Goal: Information Seeking & Learning: Learn about a topic

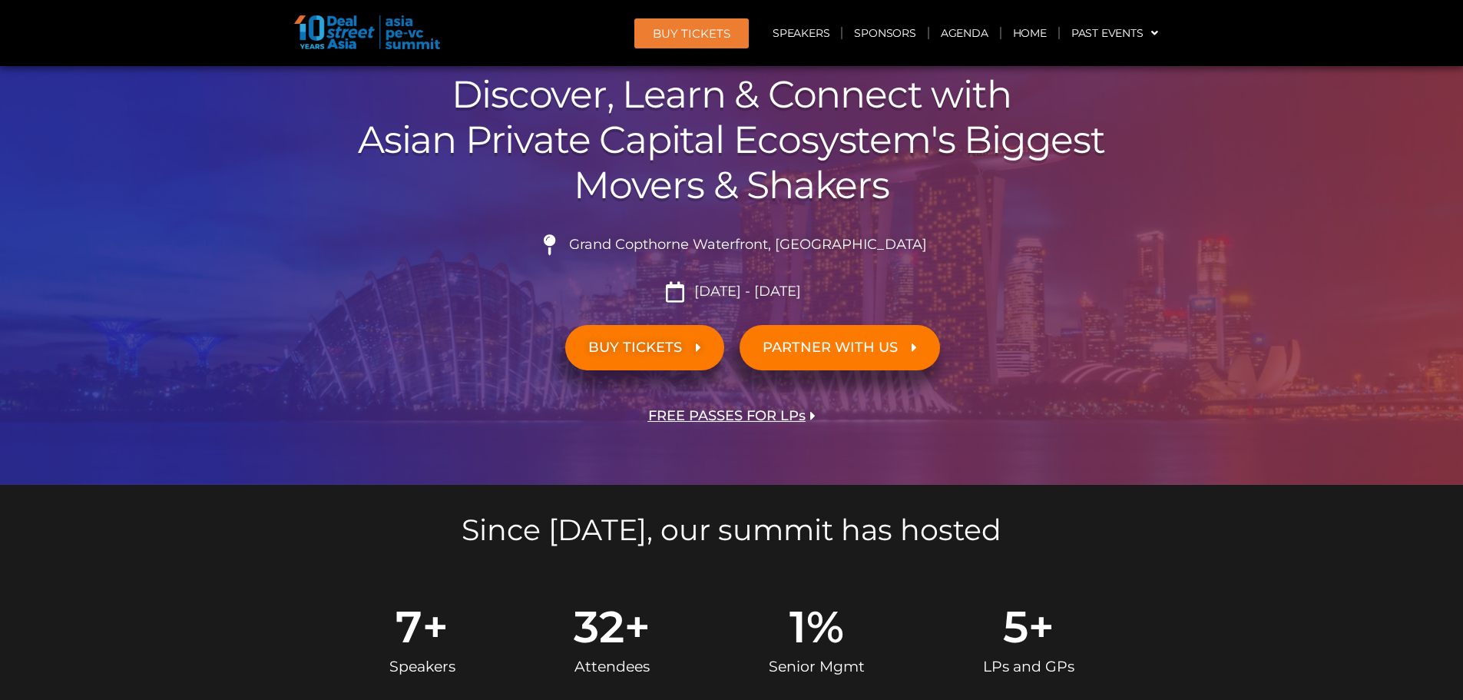
scroll to position [230, 0]
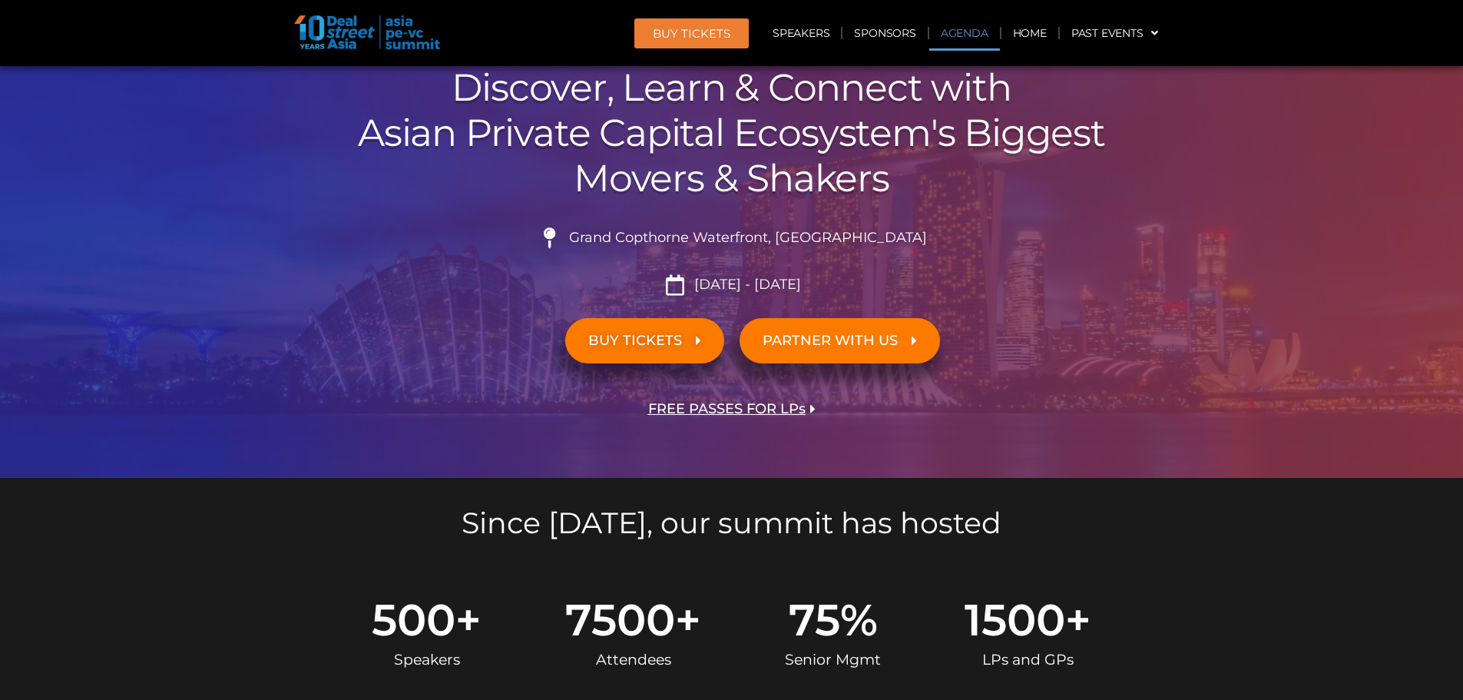
click at [967, 35] on link "Agenda" at bounding box center [964, 32] width 71 height 35
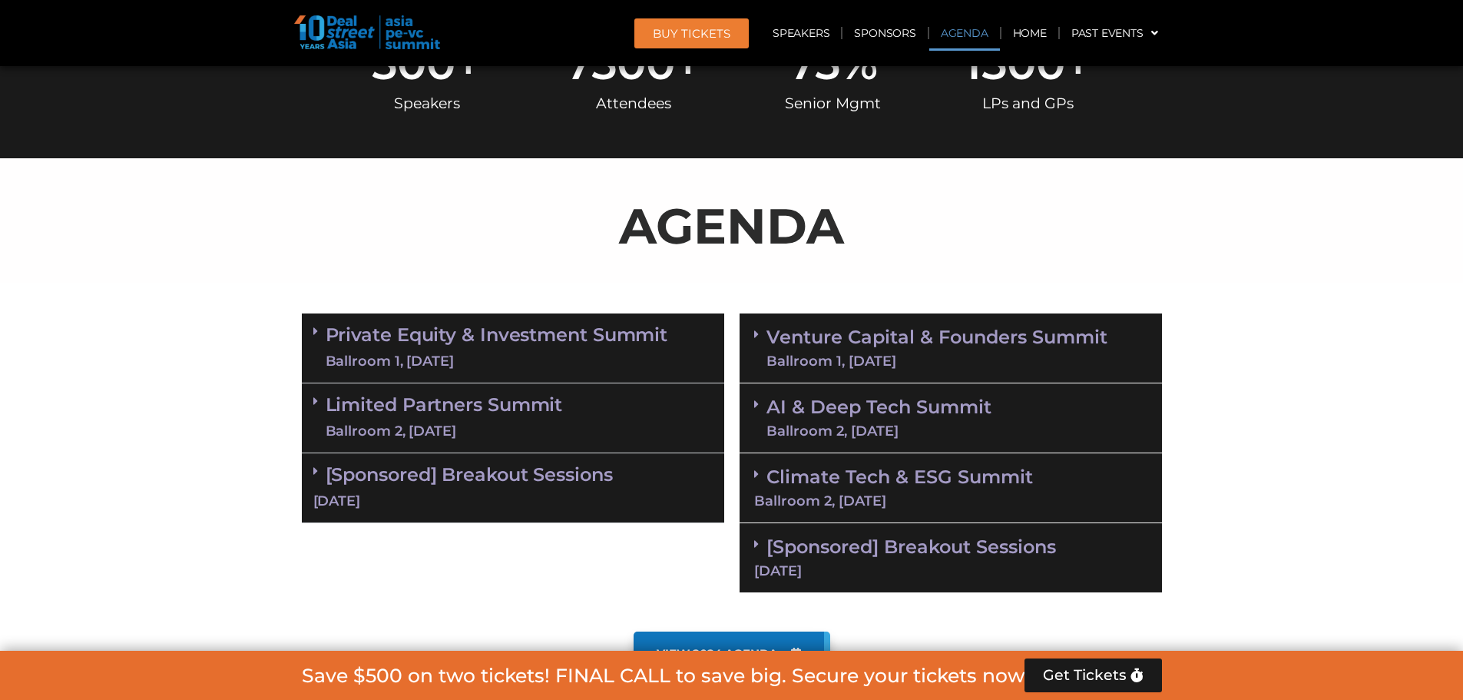
scroll to position [886, 0]
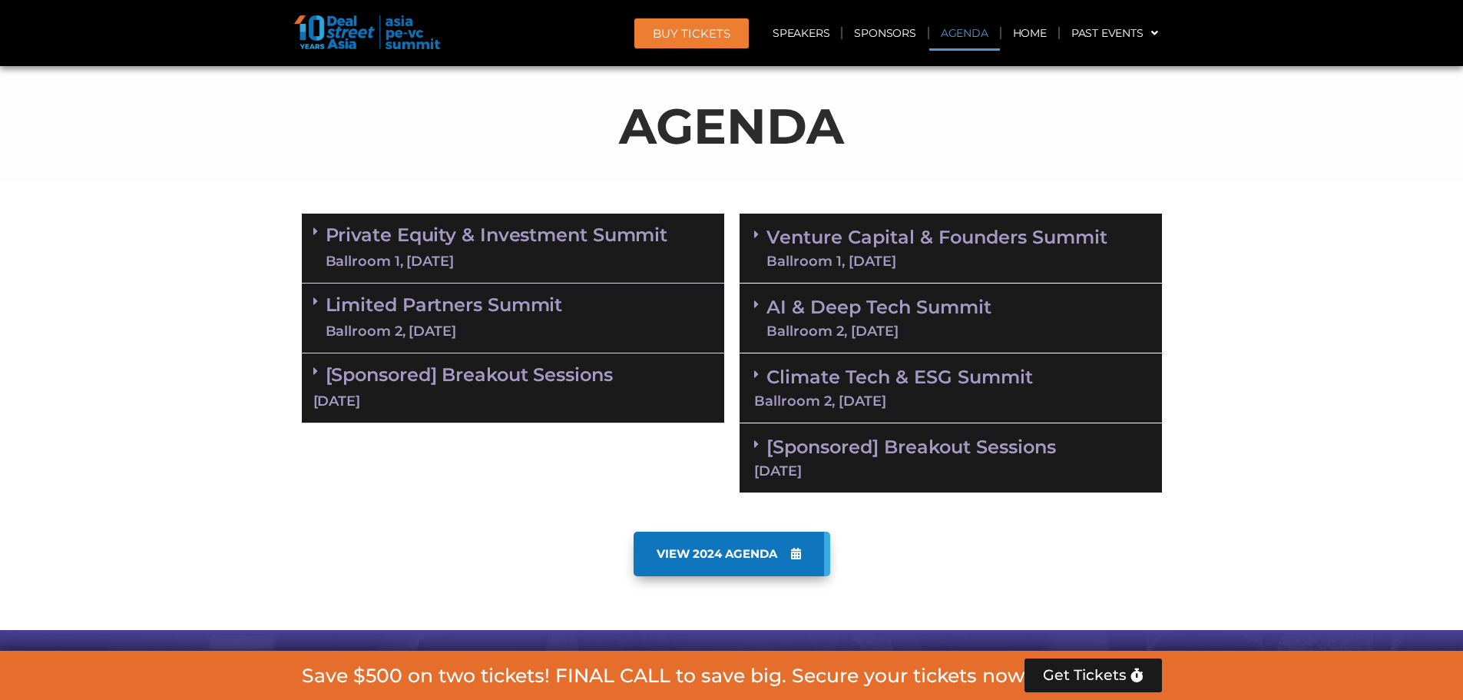
click at [956, 247] on link "Venture Capital & Founders​ Summit Ballroom 1, [DATE]" at bounding box center [937, 248] width 341 height 40
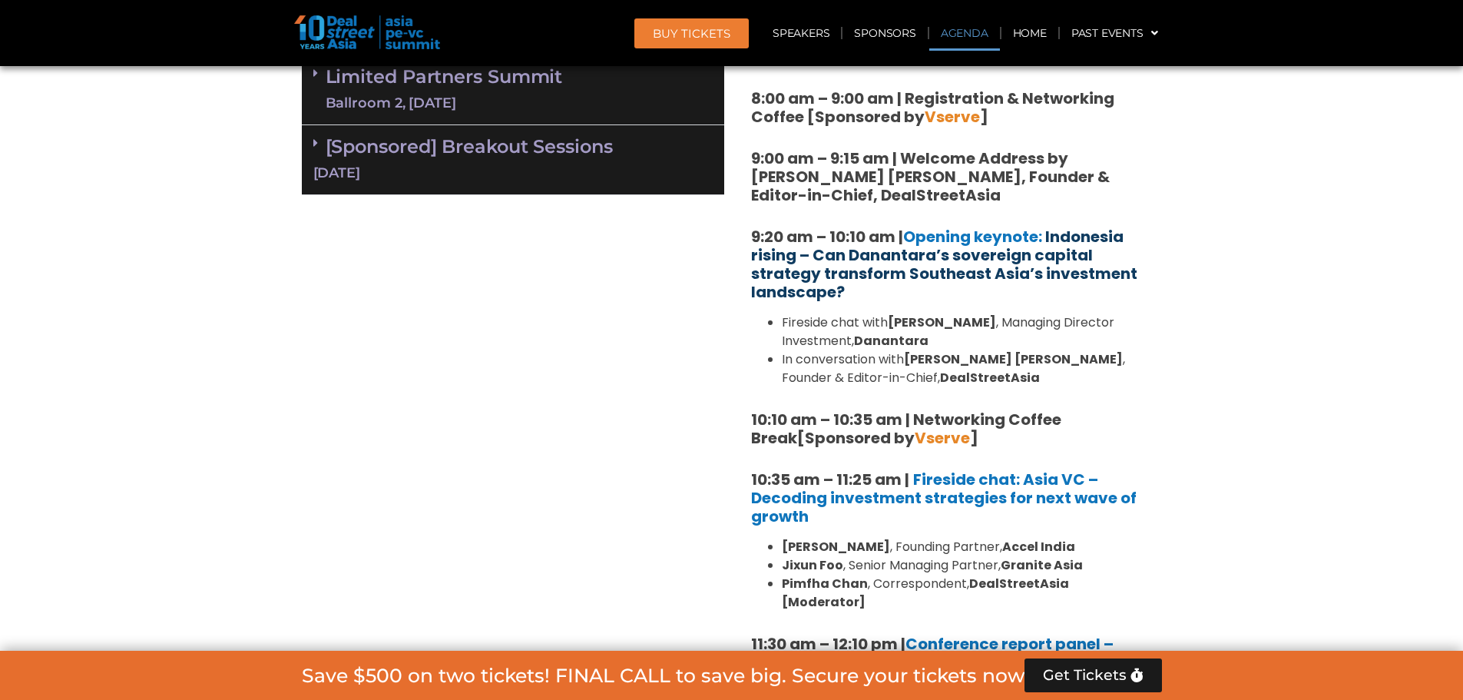
scroll to position [1117, 0]
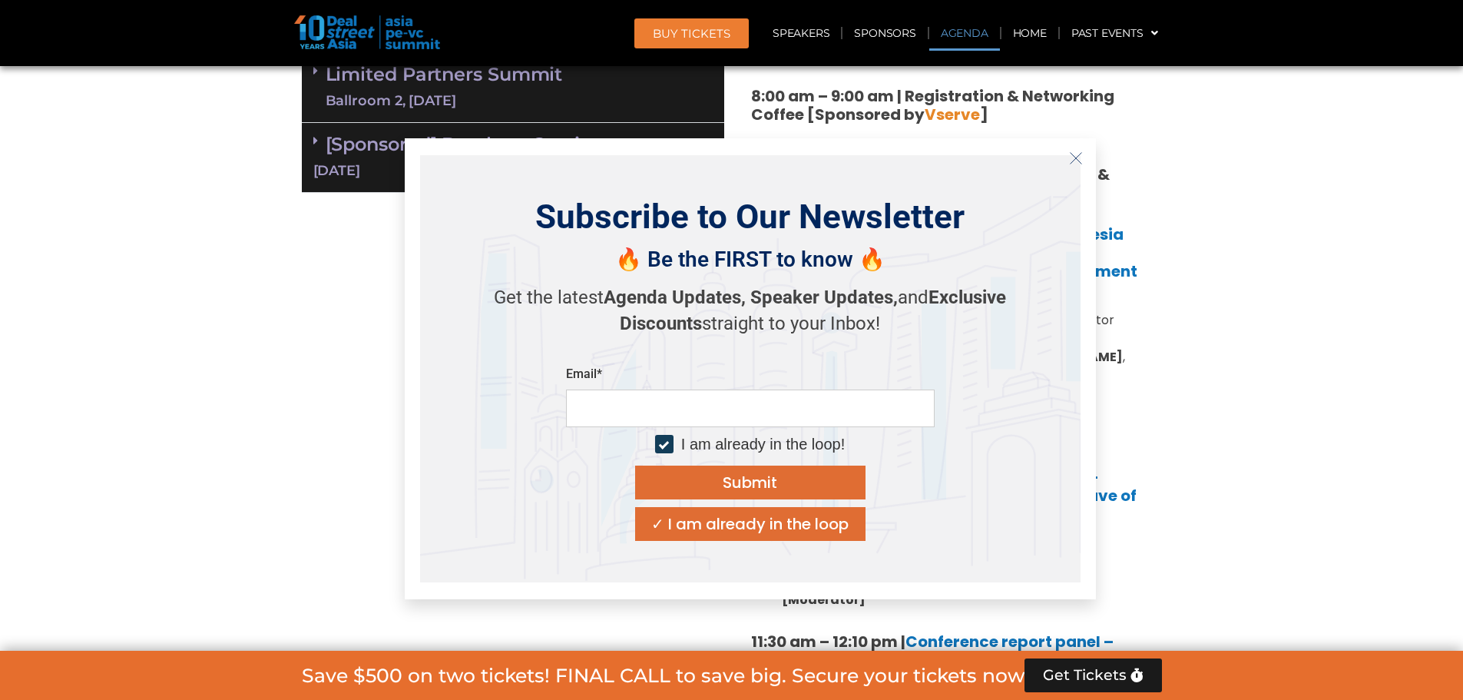
click at [1073, 155] on line "Close" at bounding box center [1075, 157] width 11 height 11
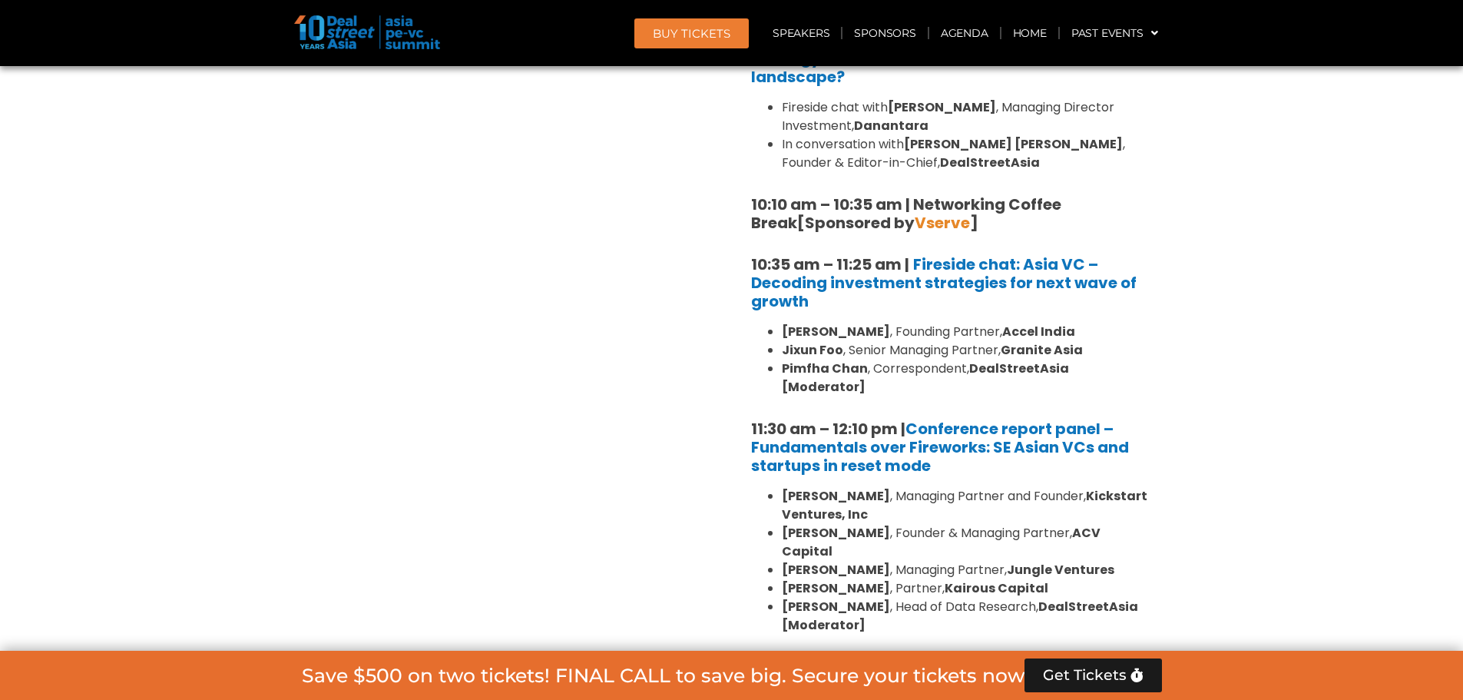
scroll to position [1347, 0]
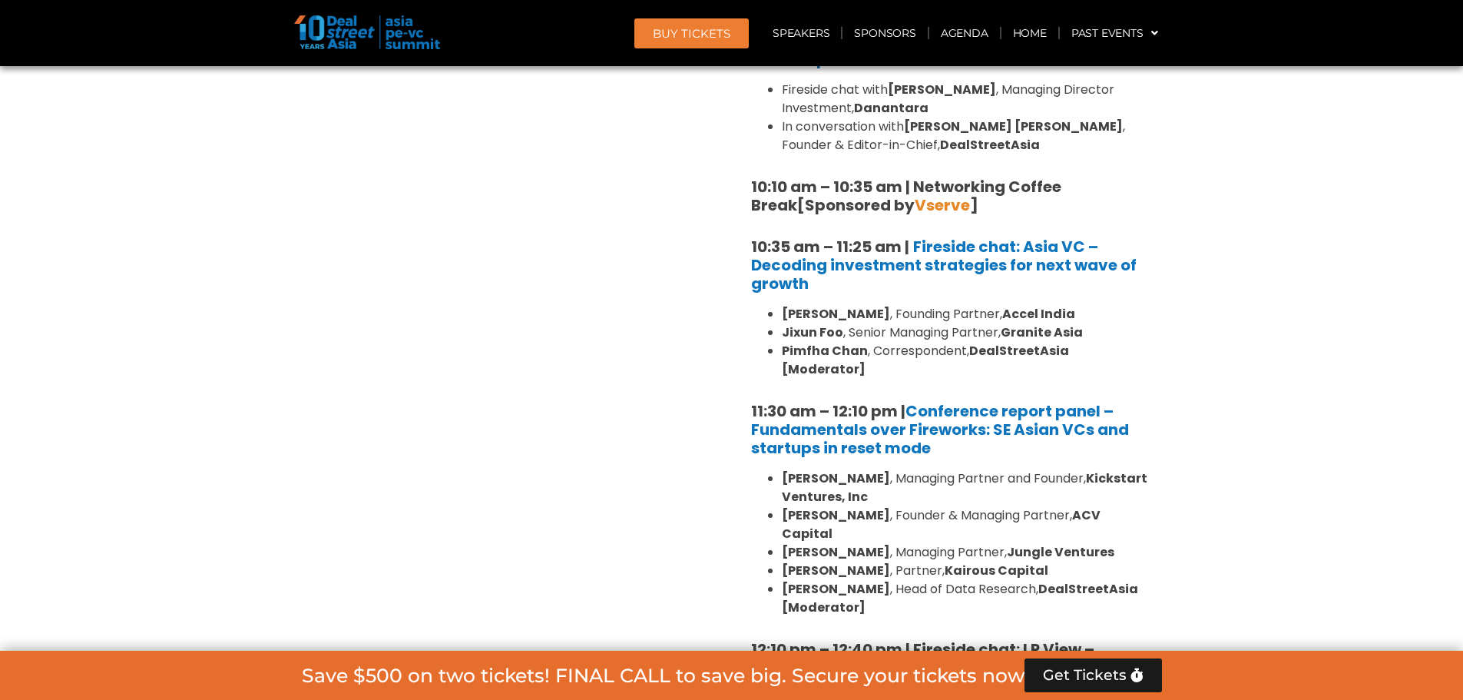
drag, startPoint x: 1346, startPoint y: 227, endPoint x: 1336, endPoint y: 239, distance: 15.8
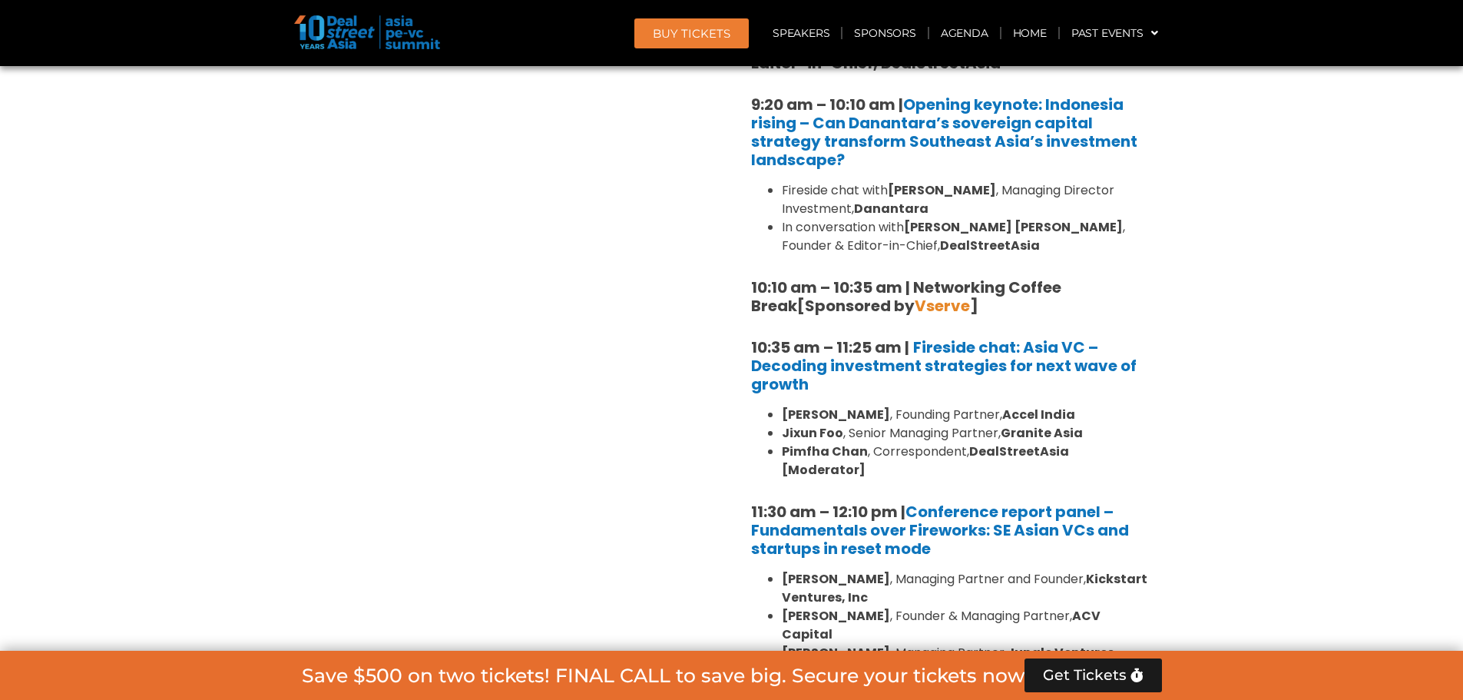
scroll to position [1270, 0]
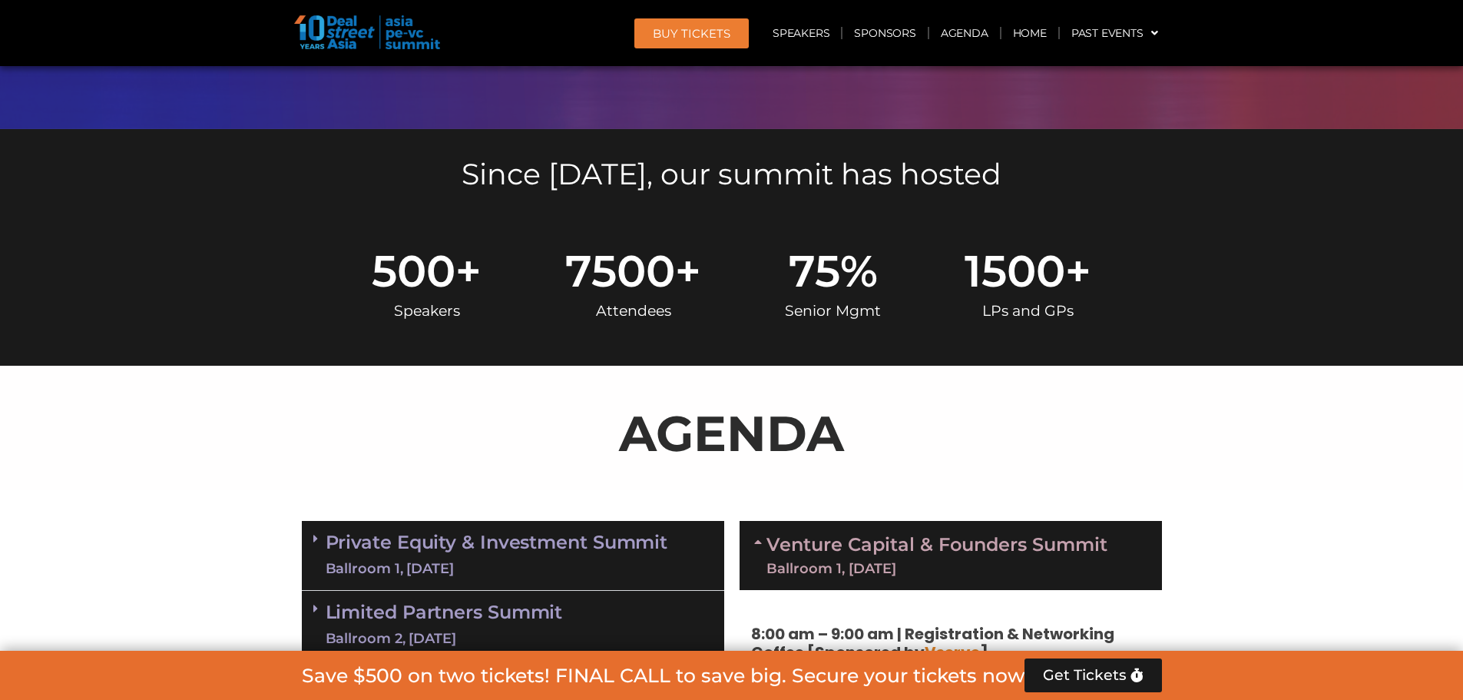
scroll to position [272, 0]
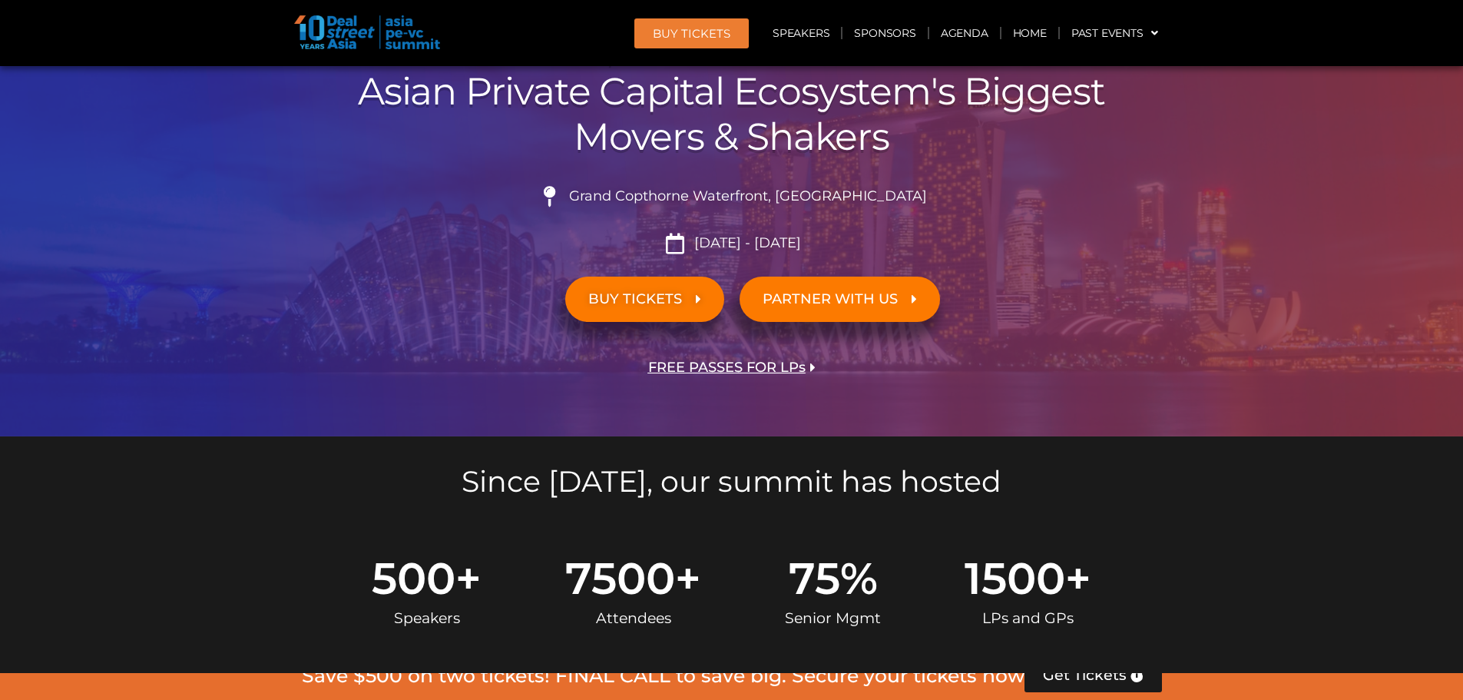
click at [1218, 514] on section "Since [DATE], our summit has hosted" at bounding box center [731, 478] width 1463 height 84
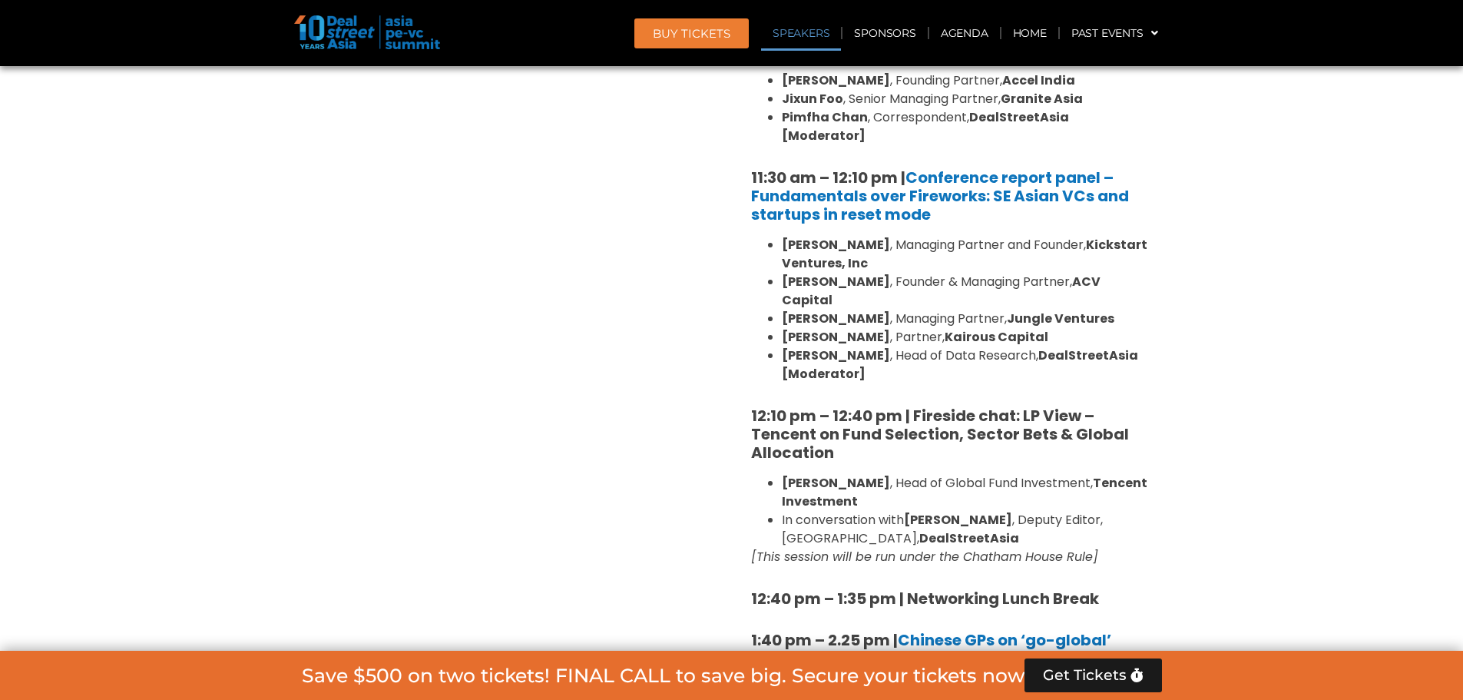
scroll to position [1578, 0]
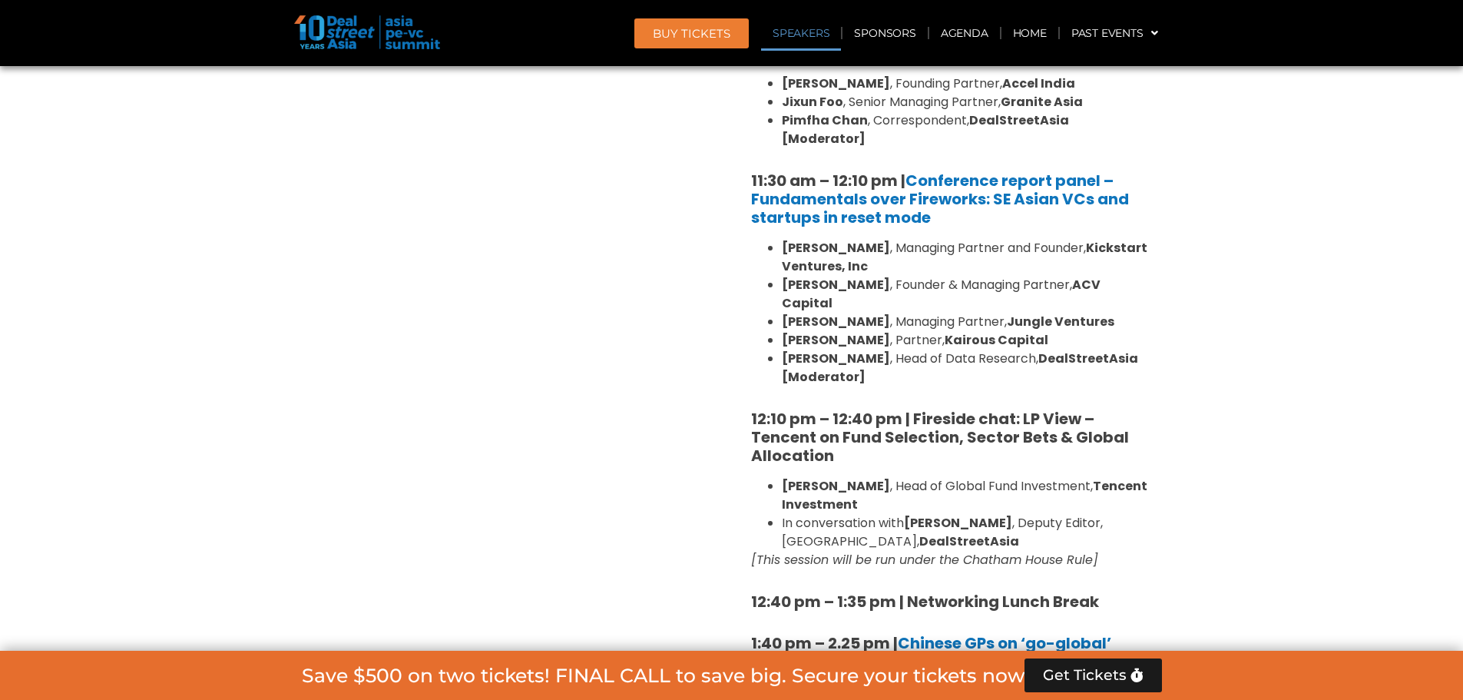
drag, startPoint x: 1376, startPoint y: 311, endPoint x: 1366, endPoint y: 315, distance: 10.7
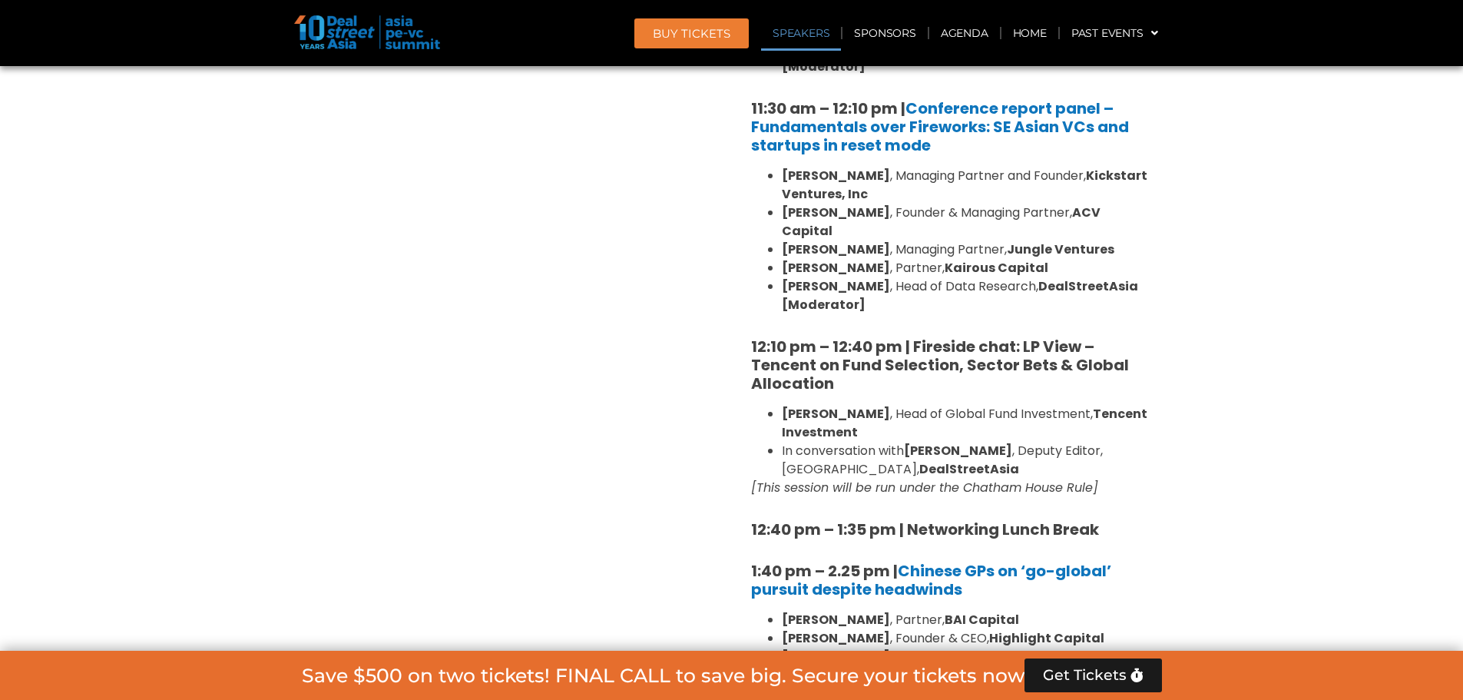
scroll to position [1731, 0]
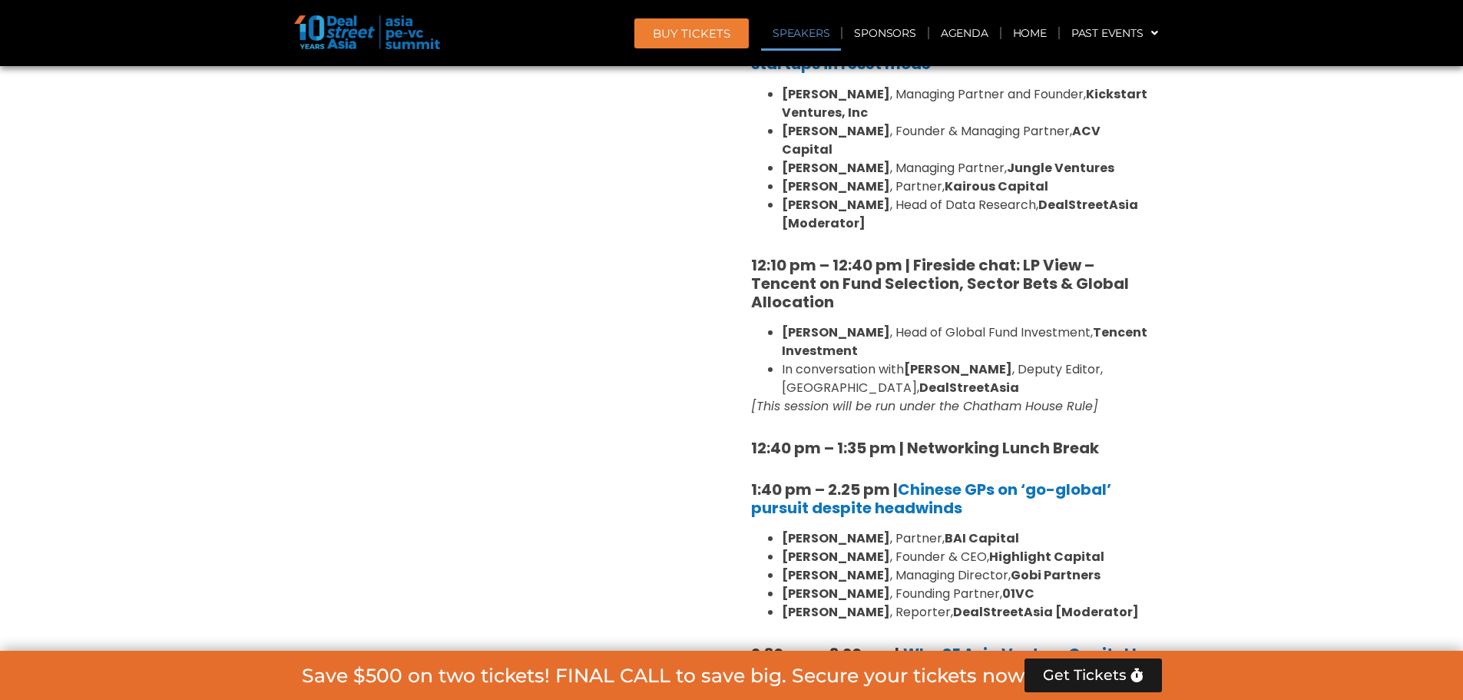
click at [1319, 319] on section "Private Equity & Investment Summit Ballroom 1, [DATE] 8:00 am – 9:00 am | Regis…" at bounding box center [731, 620] width 1463 height 2519
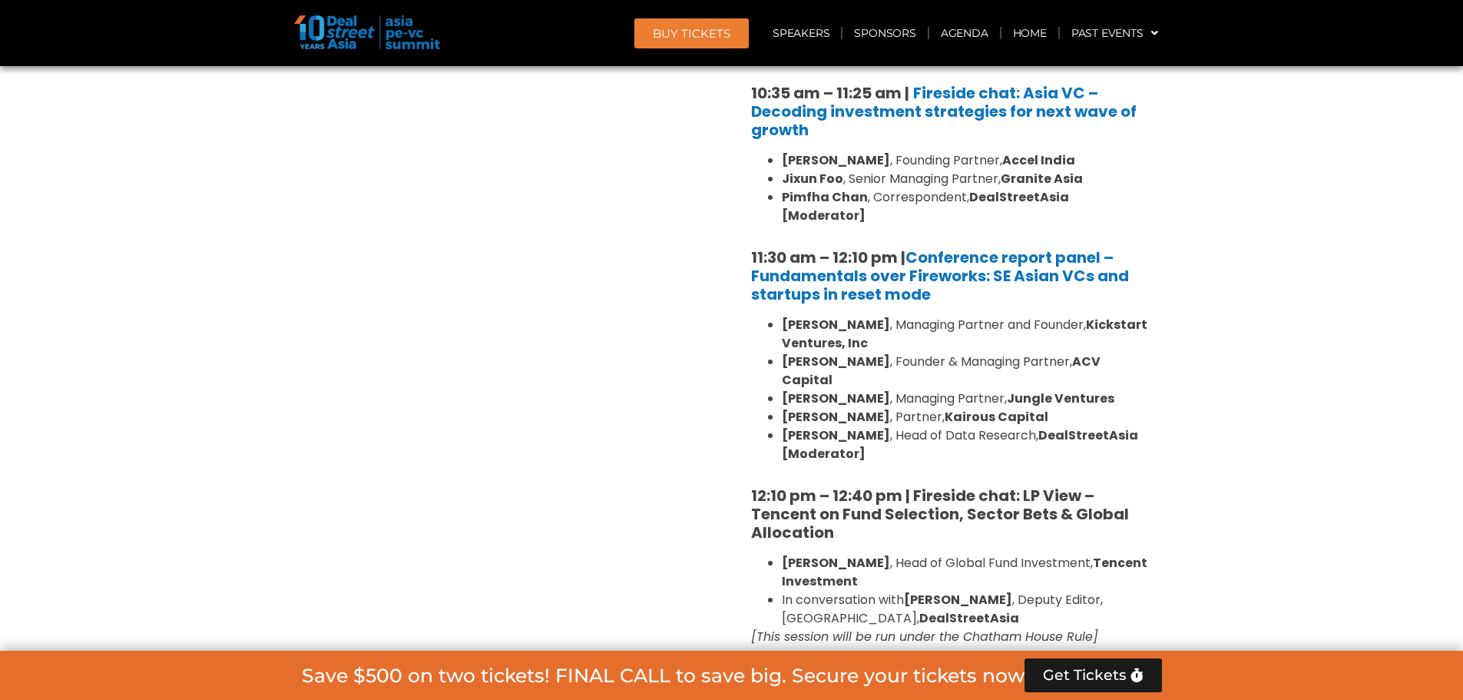
scroll to position [1424, 0]
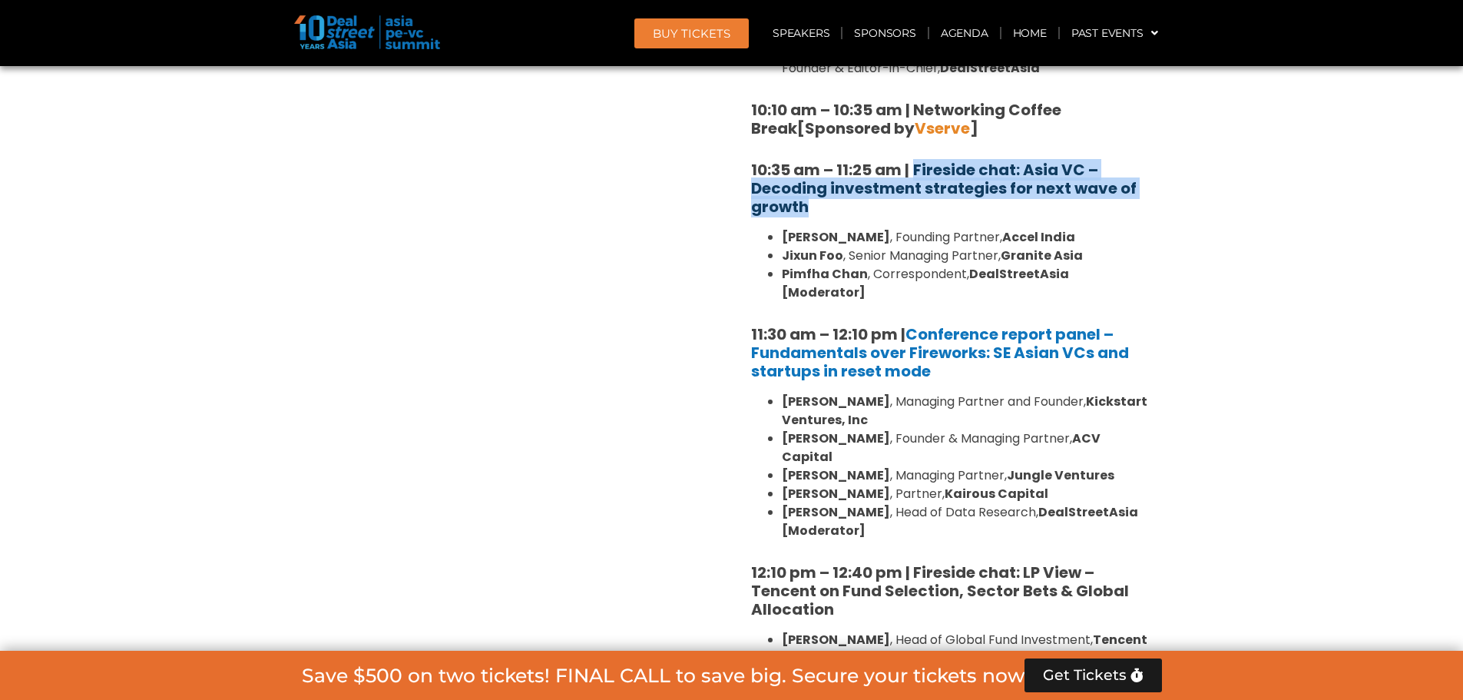
drag, startPoint x: 983, startPoint y: 204, endPoint x: 915, endPoint y: 175, distance: 74.0
click at [915, 175] on h5 "10:35 am – 11:25 am | Fireside chat: Asia VC – Decoding investment strategies f…" at bounding box center [950, 188] width 399 height 55
copy b "Fireside chat: Asia VC – Decoding investment strategies for next wave of growth"
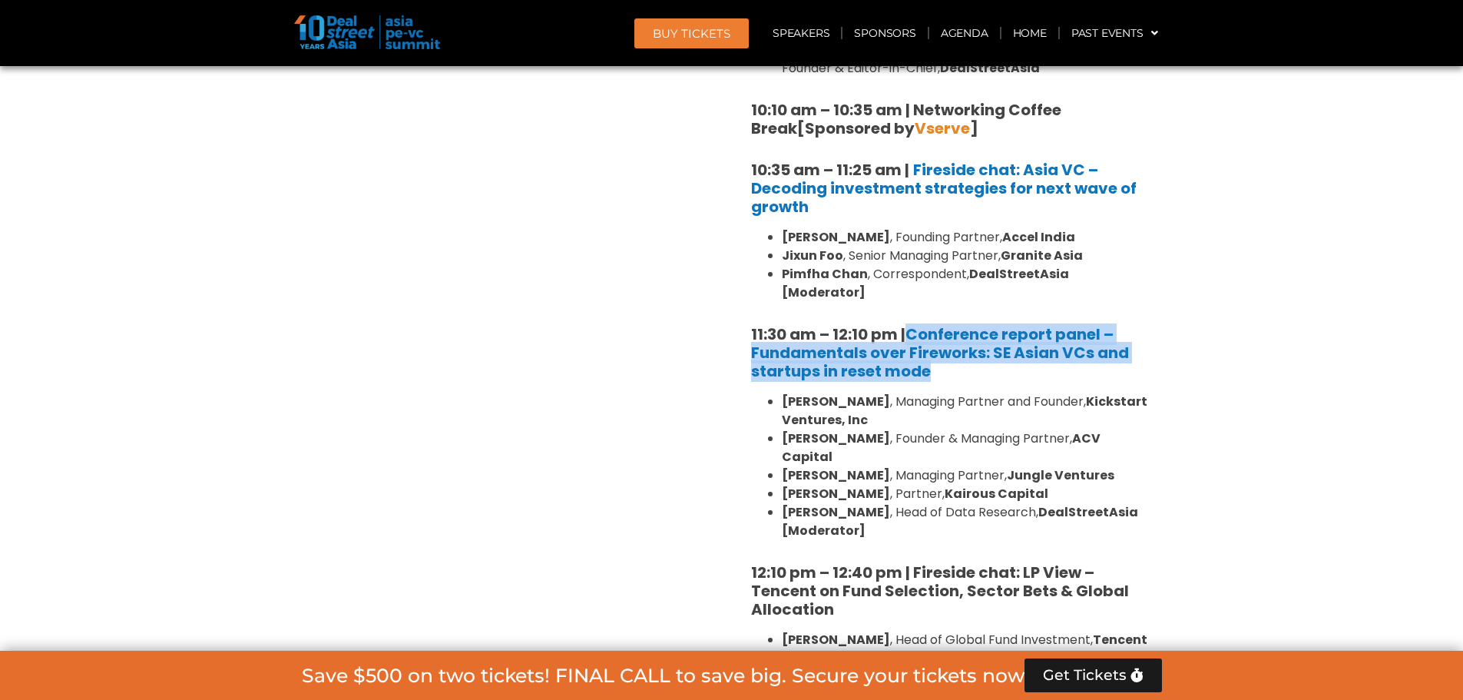
drag, startPoint x: 962, startPoint y: 355, endPoint x: 907, endPoint y: 322, distance: 64.4
click at [907, 325] on h5 "11:30 am – 12:10 pm | Conference report panel – Fundamentals over Fireworks: SE…" at bounding box center [950, 352] width 399 height 55
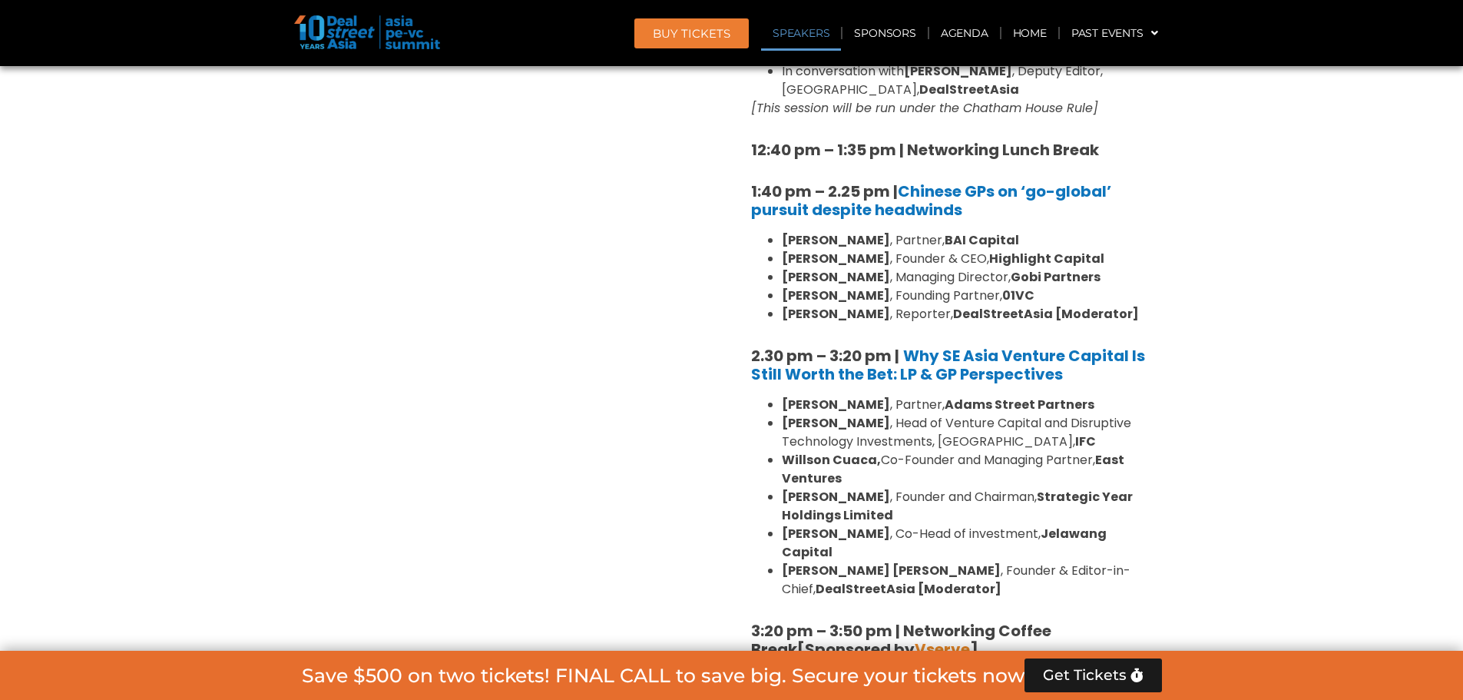
scroll to position [2039, 0]
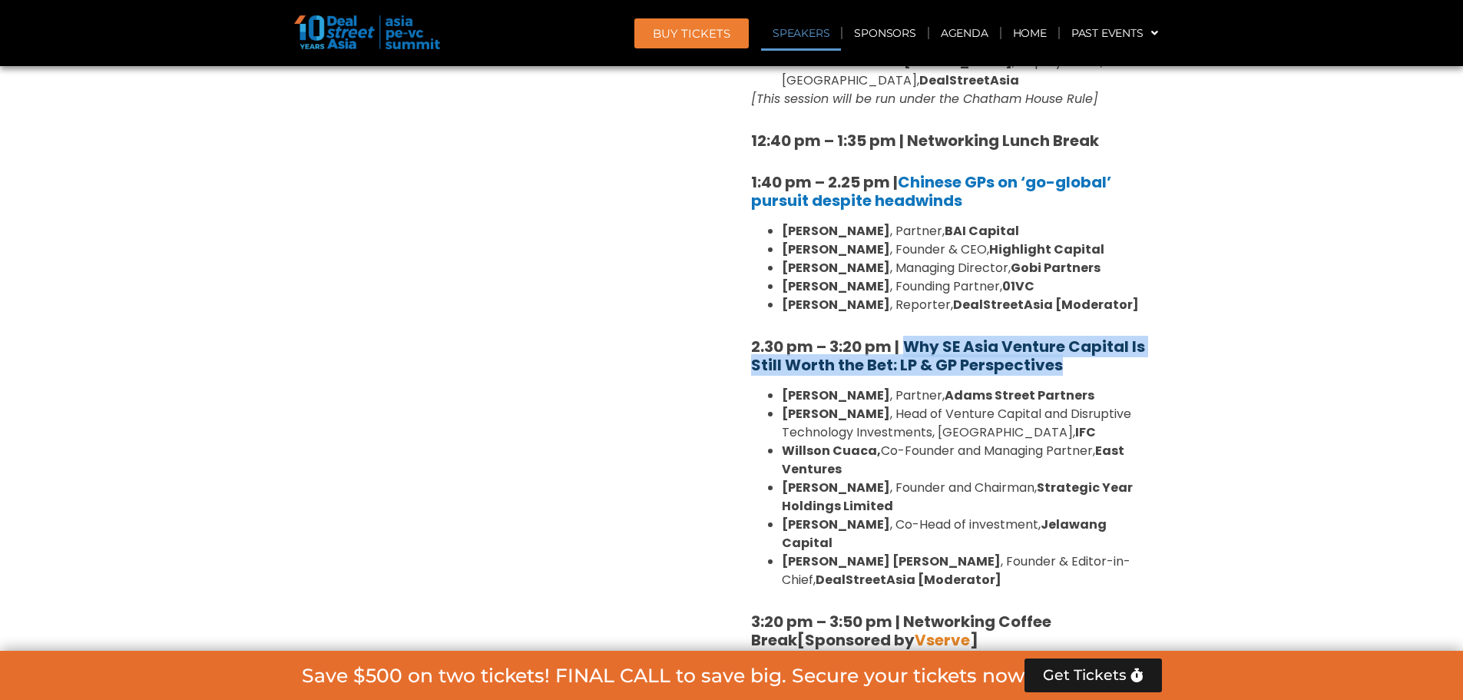
drag, startPoint x: 1088, startPoint y: 332, endPoint x: 908, endPoint y: 313, distance: 181.4
click at [908, 337] on h5 "2.30 pm – 3:20 pm | Why SE Asia Venture Capital Is Still Worth the Bet: LP & GP…" at bounding box center [950, 355] width 399 height 37
copy b "Why SE Asia Venture Capital Is Still Worth the Bet: LP & GP Perspectives"
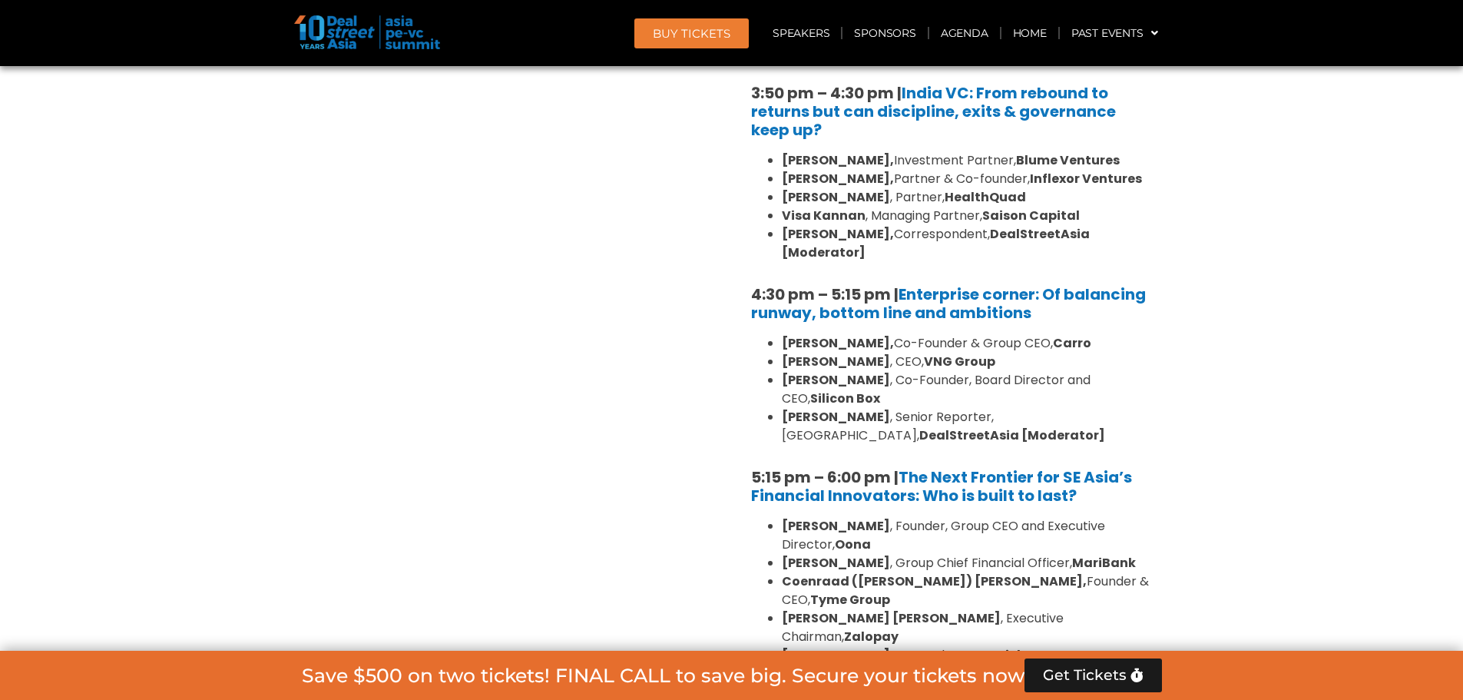
scroll to position [2653, 0]
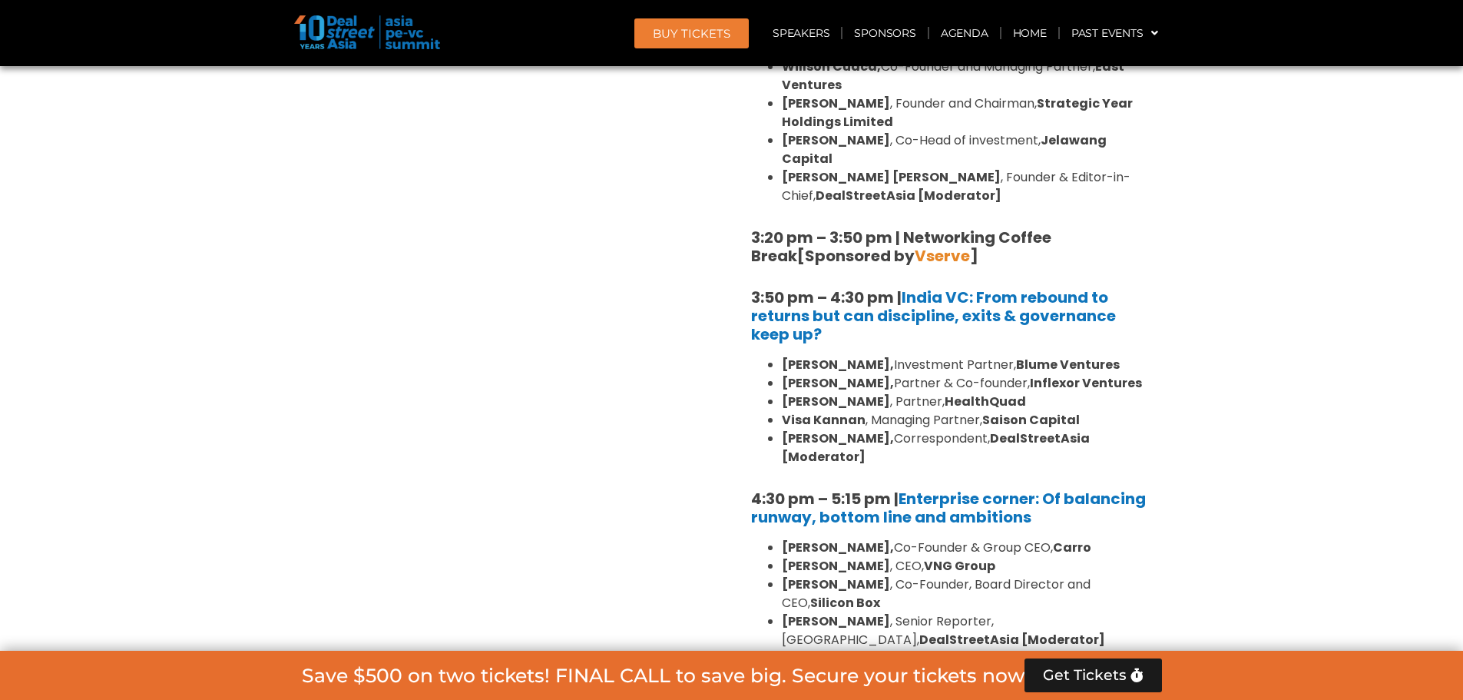
scroll to position [2192, 0]
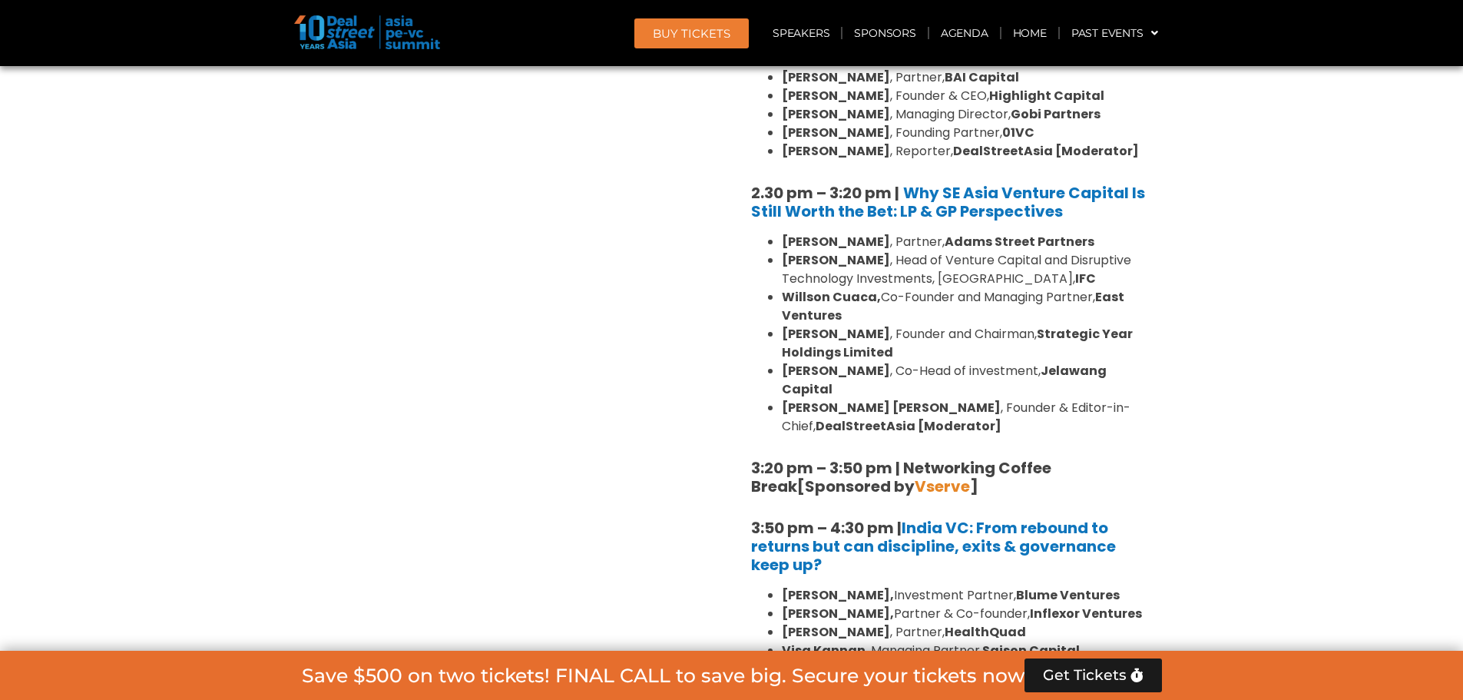
click at [1237, 337] on section "Private Equity & Investment Summit Ballroom 1, [DATE] 8:00 am – 9:00 am | Regis…" at bounding box center [731, 159] width 1463 height 2519
click at [1423, 352] on section "Private Equity & Investment Summit Ballroom 1, [DATE] 8:00 am – 9:00 am | Regis…" at bounding box center [731, 159] width 1463 height 2519
click at [1237, 421] on section "Private Equity & Investment Summit Ballroom 1, [DATE] 8:00 am – 9:00 am | Regis…" at bounding box center [731, 159] width 1463 height 2519
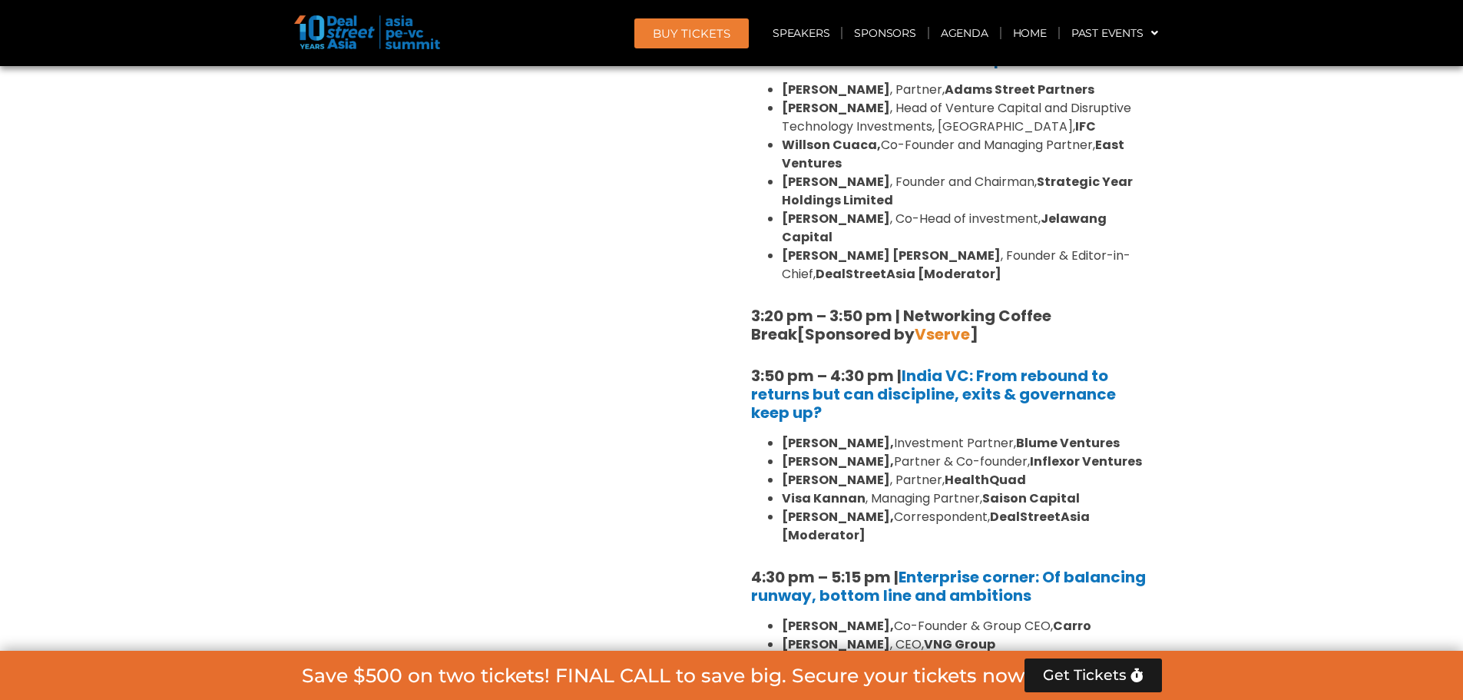
scroll to position [2346, 0]
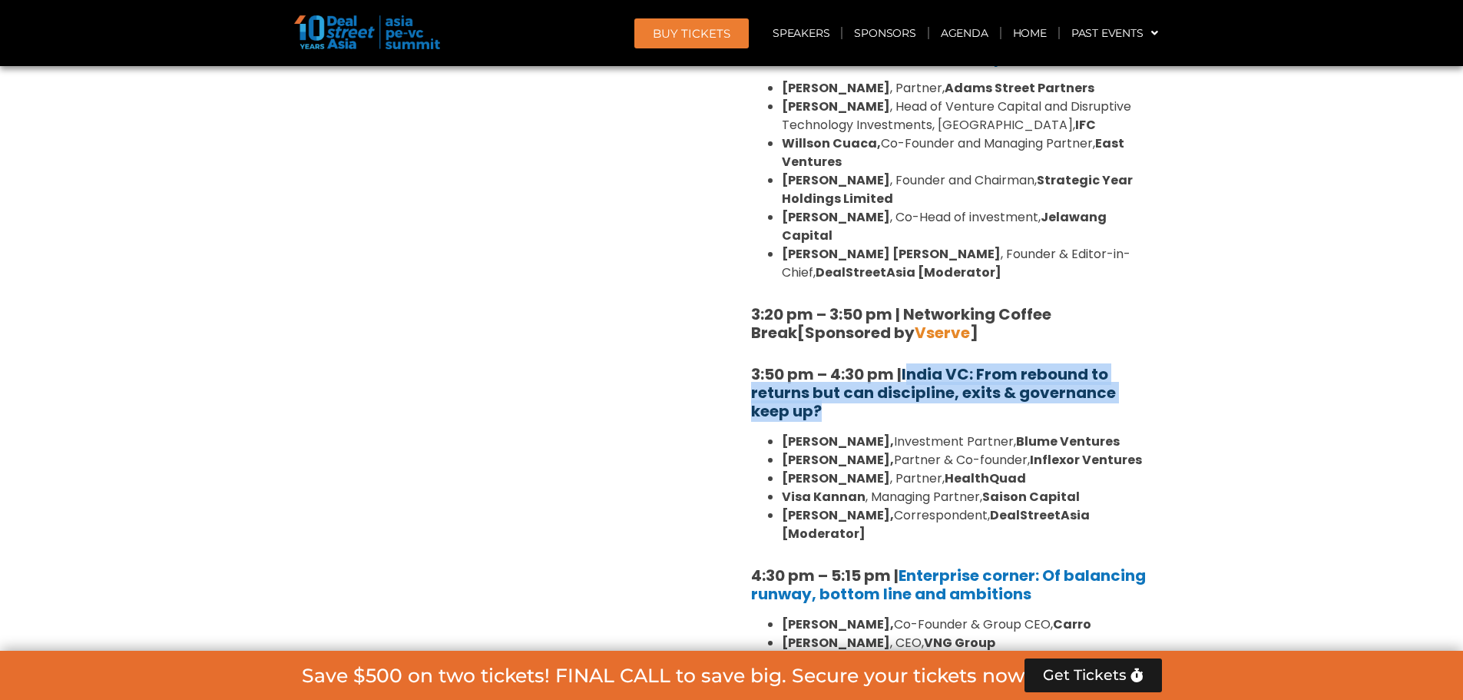
drag, startPoint x: 850, startPoint y: 360, endPoint x: 909, endPoint y: 310, distance: 78.0
click at [909, 365] on h5 "3:50 pm – 4:30 pm | [GEOGRAPHIC_DATA] VC: From rebound to returns but can disci…" at bounding box center [950, 392] width 399 height 55
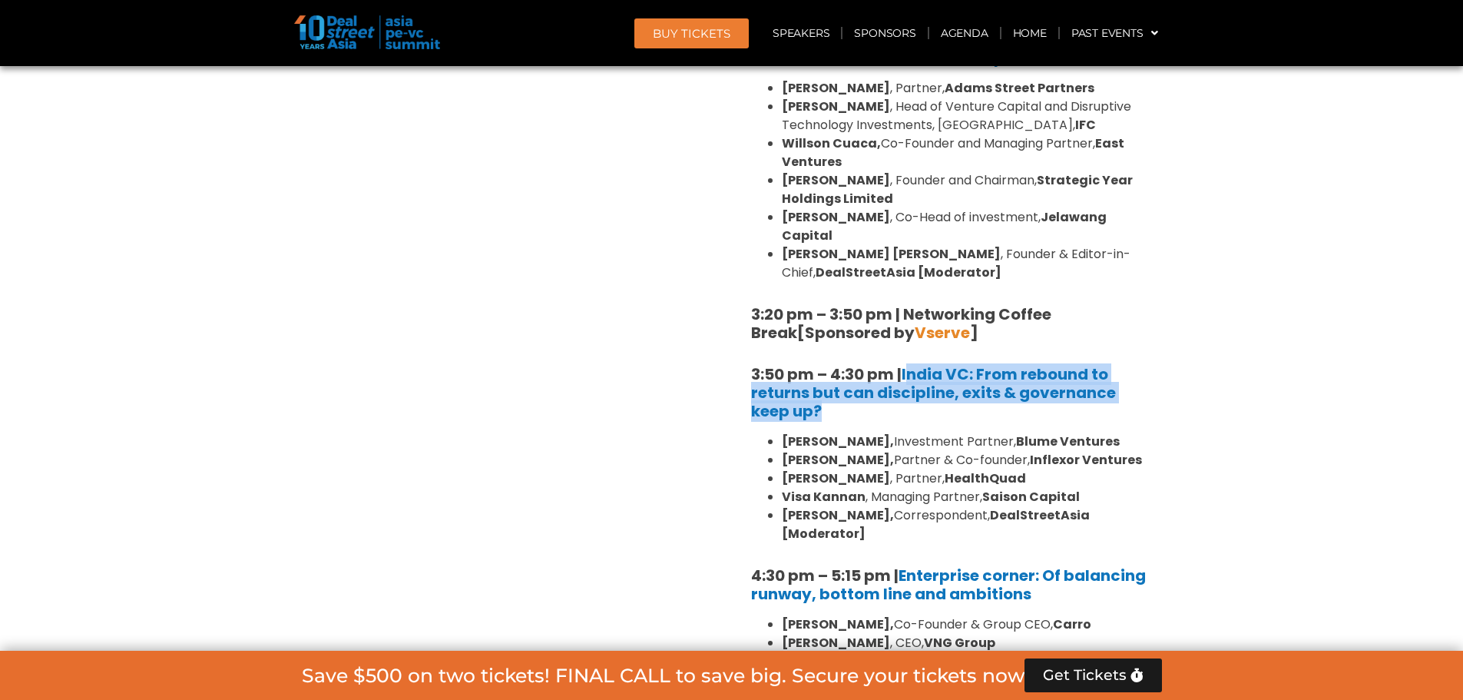
copy link "ndia VC: From rebound to returns but can discipline, exits & governance keep up?"
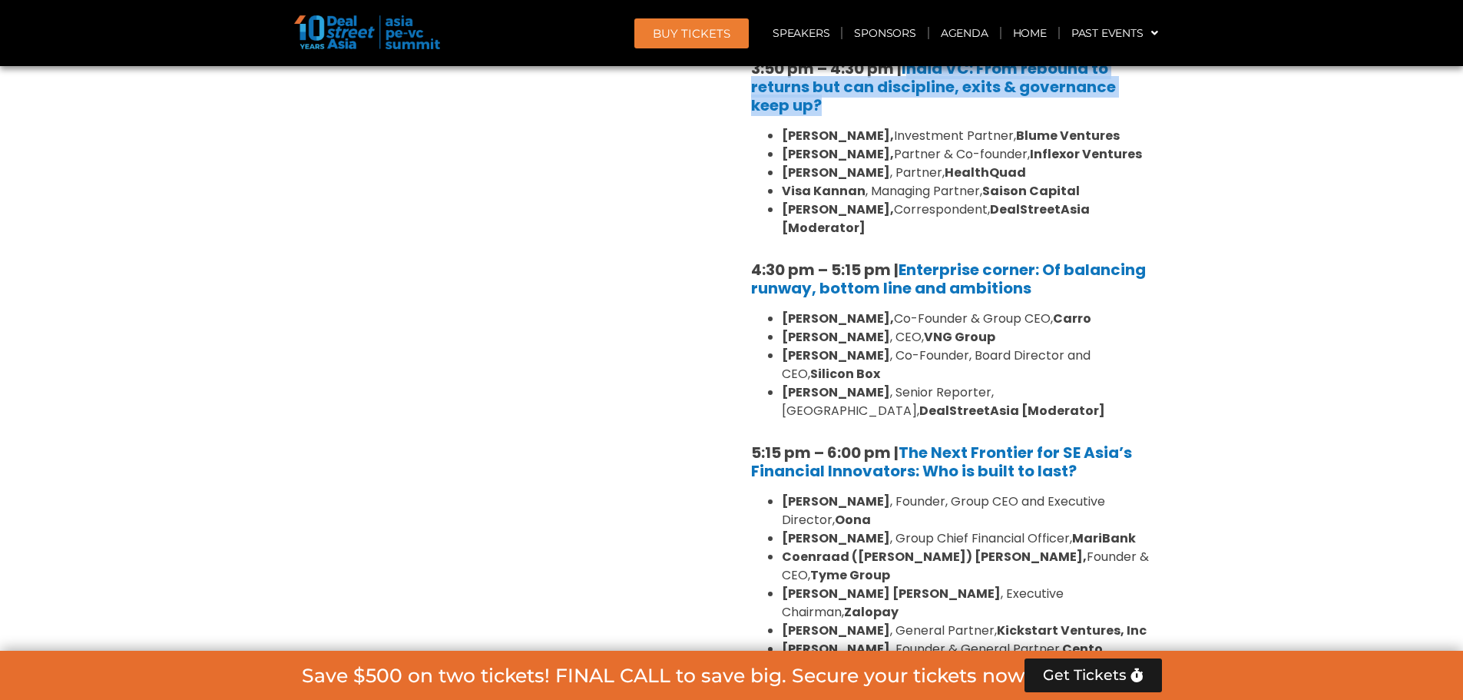
scroll to position [2653, 0]
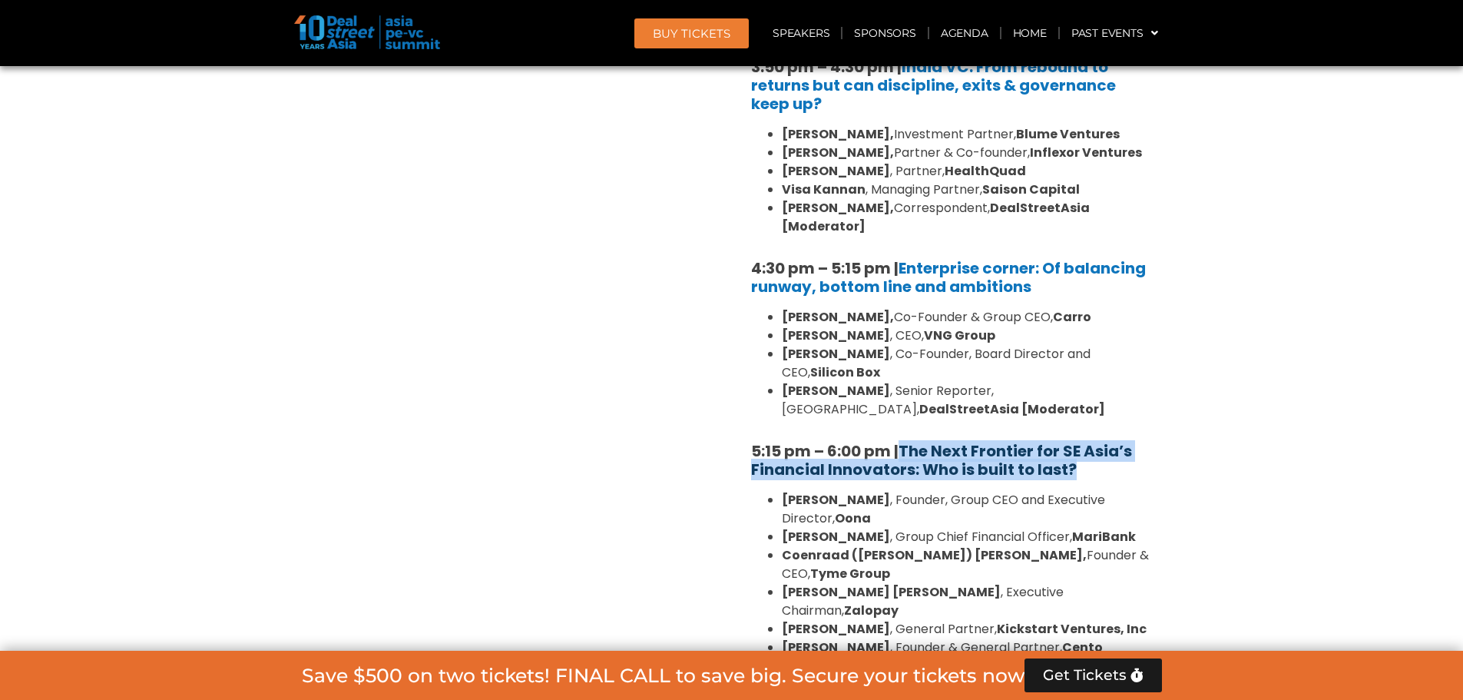
drag, startPoint x: 1095, startPoint y: 394, endPoint x: 906, endPoint y: 379, distance: 189.6
click at [906, 442] on h5 "5:15 pm – 6:00 pm | The Next Frontier for SE Asia’s Financial Innovators: Who i…" at bounding box center [950, 460] width 399 height 37
copy link "The Next Frontier for SE Asia’s Financial Innovators: Who is built to last?"
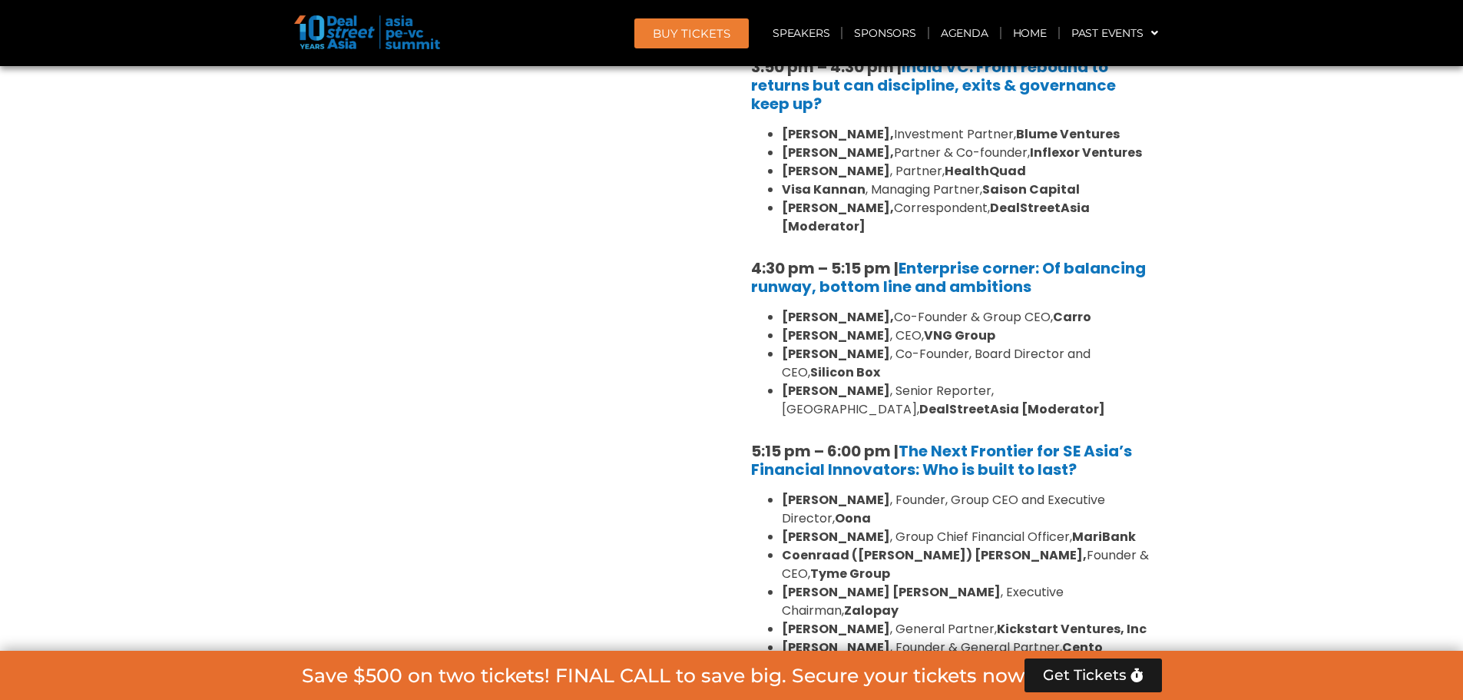
drag, startPoint x: 1383, startPoint y: 144, endPoint x: 1382, endPoint y: 78, distance: 65.3
